Goal: Use online tool/utility

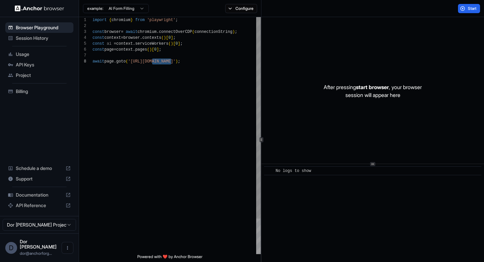
scroll to position [41, 0]
click at [187, 72] on div "import { chromium } from 'playwright' ; const browser = await chromium . connec…" at bounding box center [176, 156] width 168 height 279
click at [468, 9] on span "Start" at bounding box center [472, 8] width 9 height 5
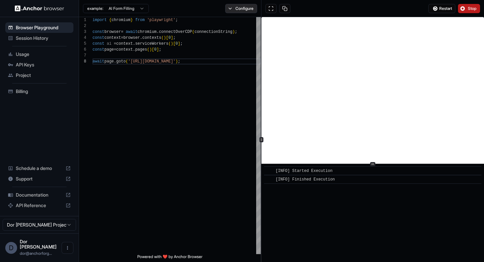
click at [247, 9] on button "Configure" at bounding box center [241, 8] width 32 height 9
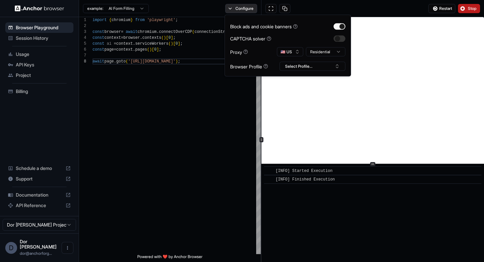
click at [247, 9] on button "Configure" at bounding box center [241, 8] width 32 height 9
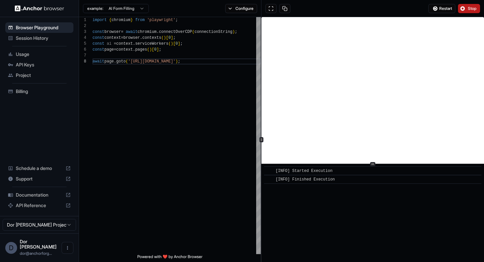
click at [469, 8] on span "Stop" at bounding box center [472, 8] width 9 height 5
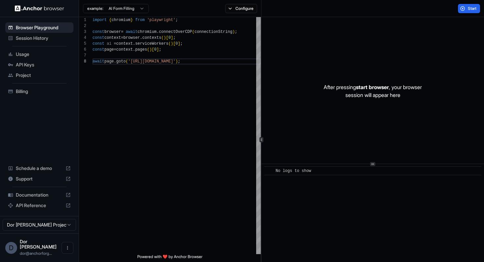
click at [348, 13] on div "Start" at bounding box center [372, 8] width 223 height 17
click at [468, 8] on span "Start" at bounding box center [472, 8] width 9 height 5
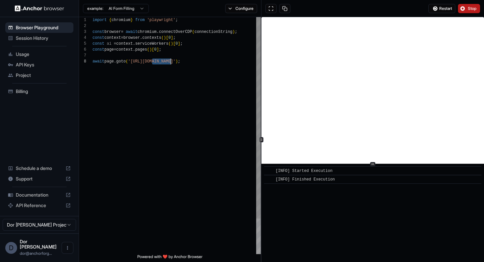
drag, startPoint x: 151, startPoint y: 61, endPoint x: 171, endPoint y: 60, distance: 20.1
click at [171, 60] on div "import { chromium } from 'playwright' ; const browser = await chromium . connec…" at bounding box center [176, 156] width 168 height 279
click at [375, 9] on div "Restart Stop" at bounding box center [372, 8] width 223 height 17
click at [468, 10] on span "Stop" at bounding box center [472, 8] width 9 height 5
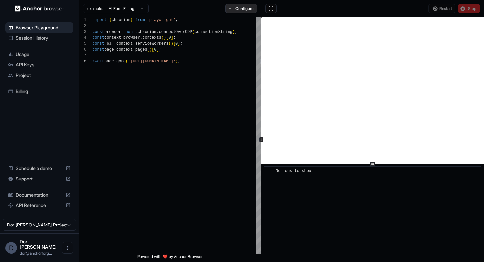
click at [245, 11] on button "Configure" at bounding box center [241, 8] width 32 height 9
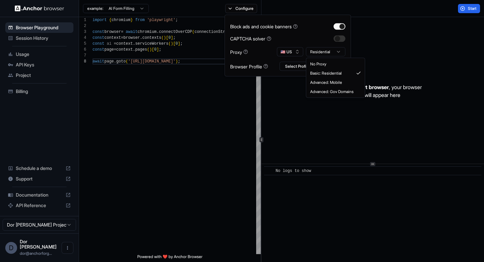
click at [326, 53] on html "**********" at bounding box center [242, 131] width 484 height 262
click at [434, 9] on div "Start" at bounding box center [372, 8] width 223 height 17
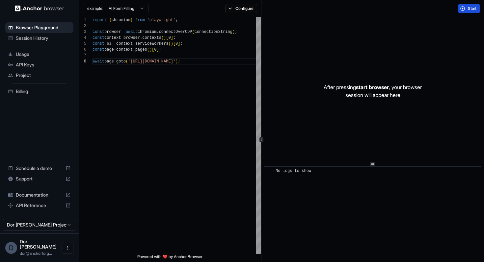
click at [469, 8] on span "Start" at bounding box center [472, 8] width 9 height 5
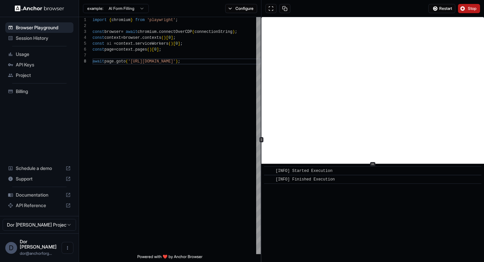
click at [473, 6] on span "Stop" at bounding box center [472, 8] width 9 height 5
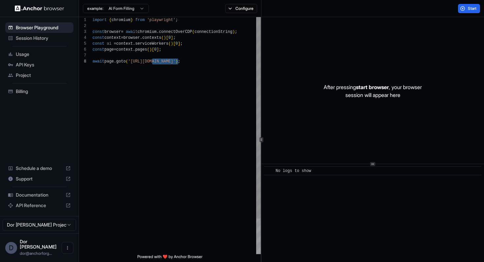
drag, startPoint x: 178, startPoint y: 62, endPoint x: 151, endPoint y: 62, distance: 26.7
click at [151, 62] on span "'[URL][DOMAIN_NAME]'" at bounding box center [151, 61] width 47 height 5
type textarea "**********"
click at [467, 9] on button "Start" at bounding box center [469, 8] width 22 height 9
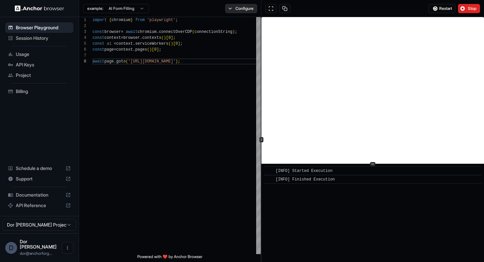
click at [239, 11] on button "Configure" at bounding box center [241, 8] width 32 height 9
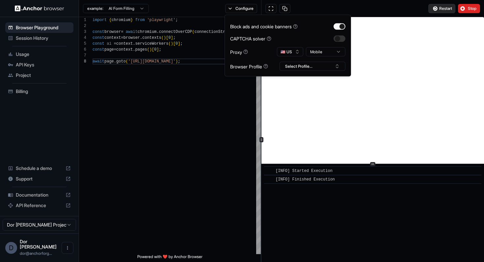
click at [446, 8] on span "Restart" at bounding box center [445, 8] width 13 height 5
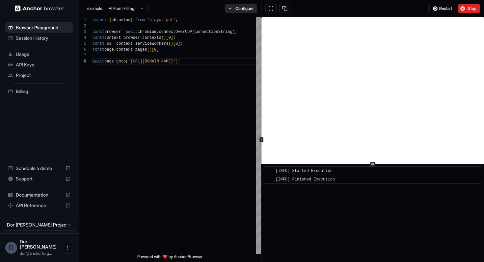
click at [248, 8] on button "Configure" at bounding box center [241, 8] width 32 height 9
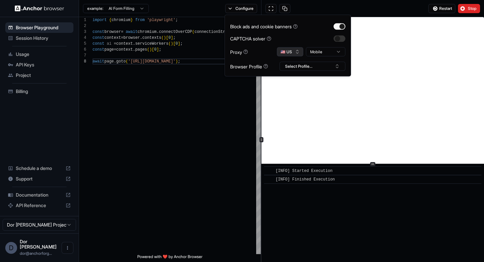
click at [292, 50] on button "🇺🇸 US" at bounding box center [290, 51] width 26 height 9
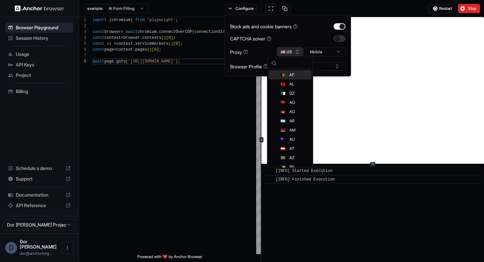
click at [292, 50] on button "🇺🇸 US" at bounding box center [290, 51] width 26 height 9
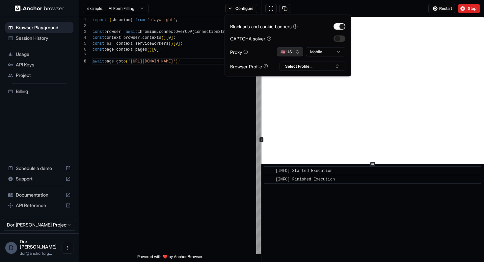
click at [287, 49] on button "🇺🇸 US" at bounding box center [290, 51] width 26 height 9
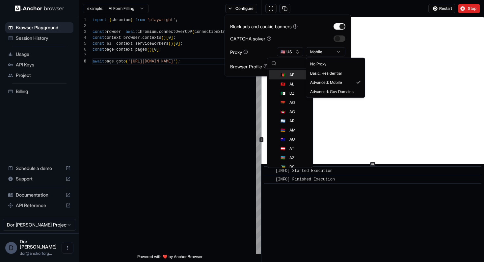
click at [317, 52] on html "**********" at bounding box center [242, 131] width 484 height 262
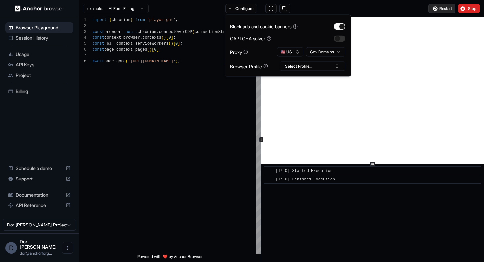
click at [446, 5] on button "Restart" at bounding box center [441, 8] width 27 height 9
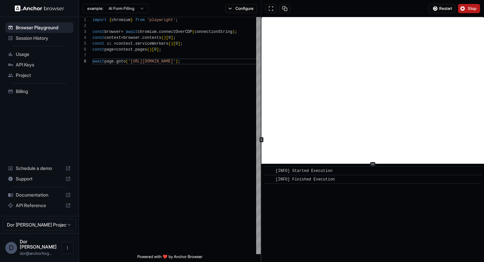
click at [470, 7] on span "Stop" at bounding box center [472, 8] width 9 height 5
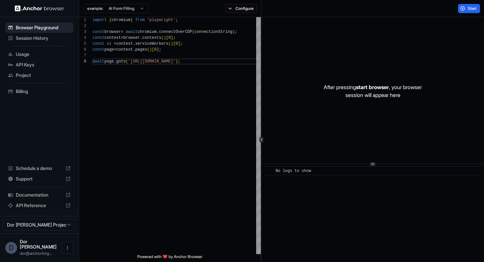
click at [342, 39] on div "After pressing start browser , your browser session will appear here" at bounding box center [372, 91] width 222 height 148
click at [348, 40] on div "After pressing start browser , your browser session will appear here" at bounding box center [372, 91] width 222 height 148
